Goal: Entertainment & Leisure: Consume media (video, audio)

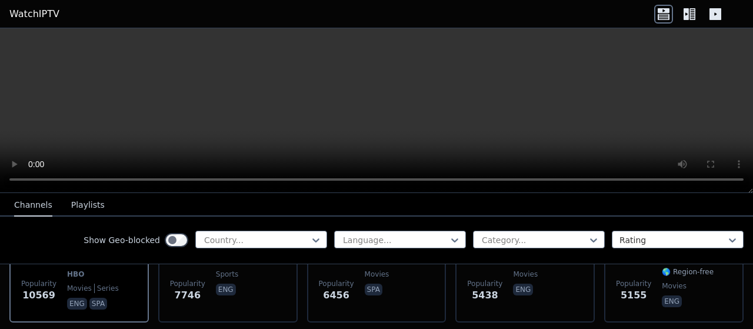
scroll to position [212, 0]
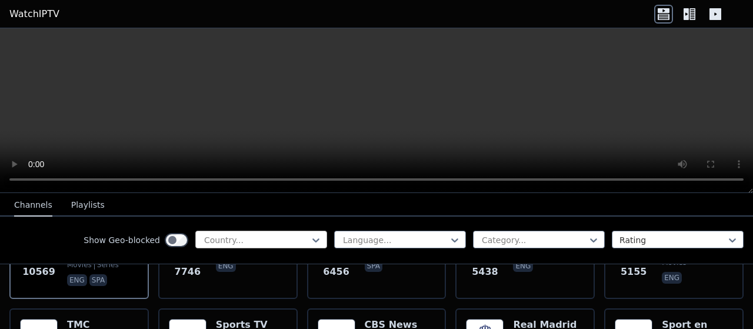
click at [296, 236] on div at bounding box center [256, 240] width 107 height 12
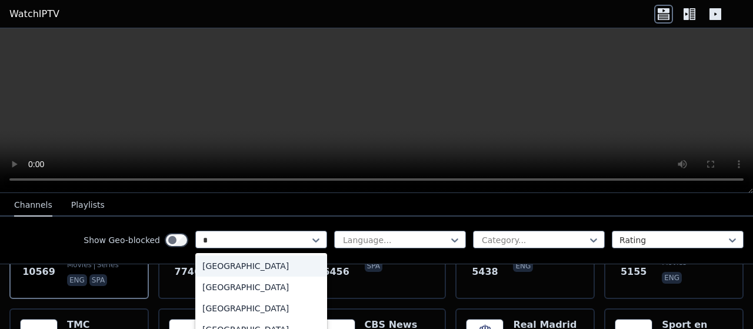
type input "**"
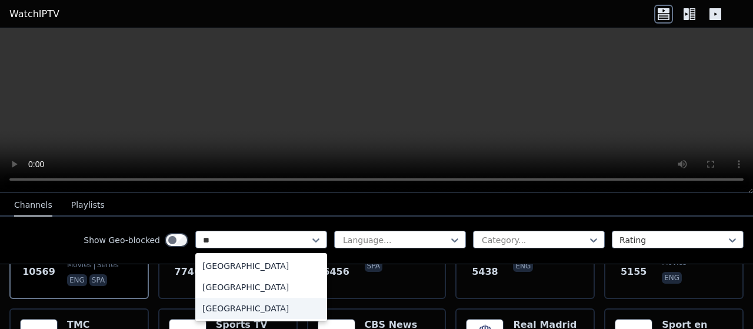
click at [221, 304] on div "[GEOGRAPHIC_DATA]" at bounding box center [261, 308] width 132 height 21
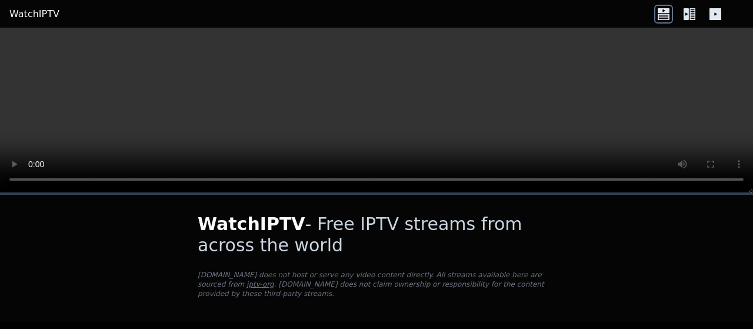
scroll to position [1878, 0]
click at [685, 10] on icon at bounding box center [685, 14] width 5 height 12
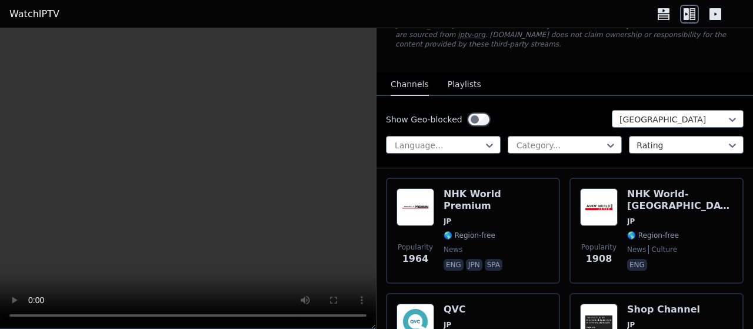
click at [743, 321] on div "Popularity 1964 NHK World Premium JP 🌎 Region-free news eng jpn spa Popularity …" at bounding box center [564, 288] width 376 height 240
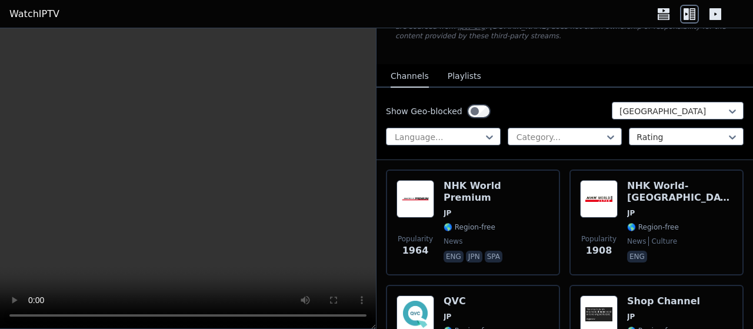
scroll to position [94, 0]
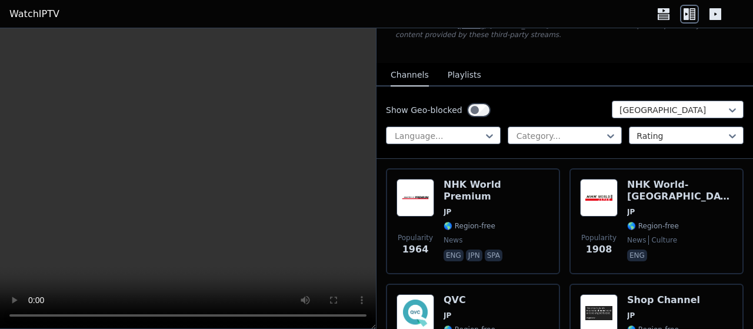
click at [743, 321] on div "Popularity 1964 NHK World Premium JP 🌎 Region-free news eng jpn spa Popularity …" at bounding box center [564, 279] width 376 height 240
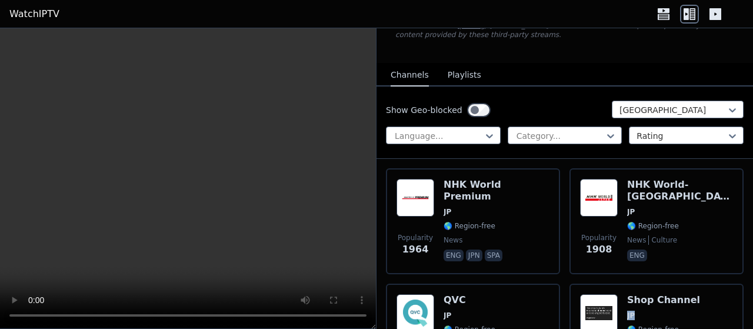
click at [743, 321] on div "Popularity 1964 NHK World Premium JP 🌎 Region-free news eng jpn spa Popularity …" at bounding box center [564, 279] width 376 height 240
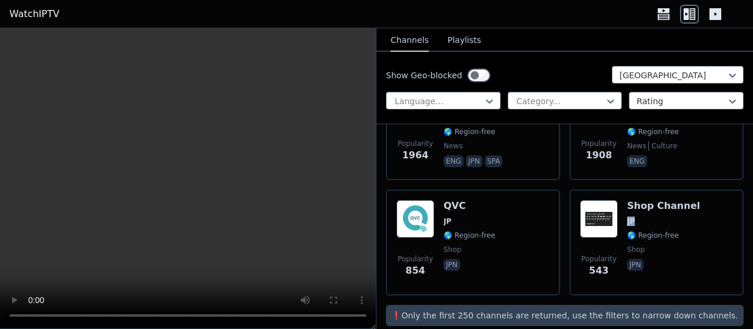
scroll to position [204, 0]
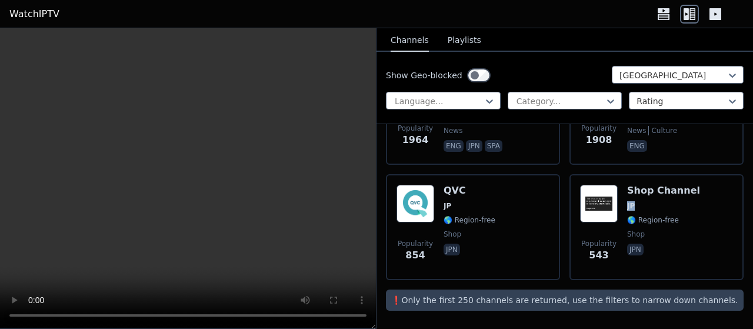
click at [737, 315] on div "WatchIPTV - Free IPTV streams from across the world [DOMAIN_NAME] does not host…" at bounding box center [564, 77] width 376 height 503
click at [742, 324] on div "WatchIPTV - Free IPTV streams from across the world [DOMAIN_NAME] does not host…" at bounding box center [564, 77] width 376 height 503
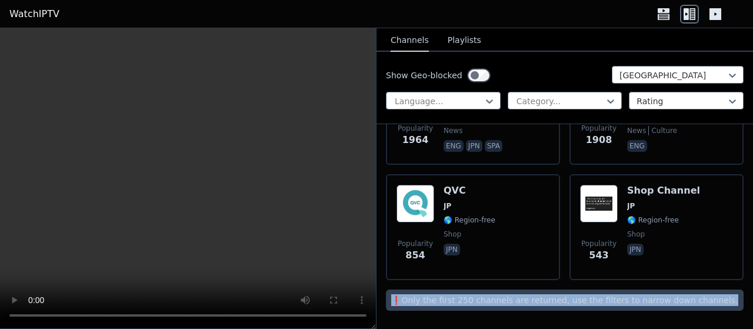
click at [742, 324] on div "WatchIPTV - Free IPTV streams from across the world [DOMAIN_NAME] does not host…" at bounding box center [564, 77] width 376 height 503
